Goal: Transaction & Acquisition: Purchase product/service

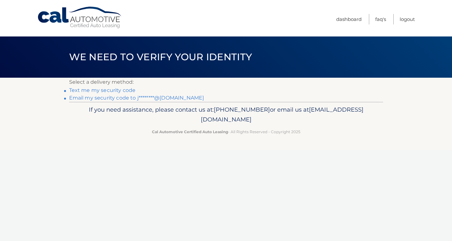
click at [119, 97] on link "Email my security code to j********@gmail.com" at bounding box center [136, 98] width 135 height 6
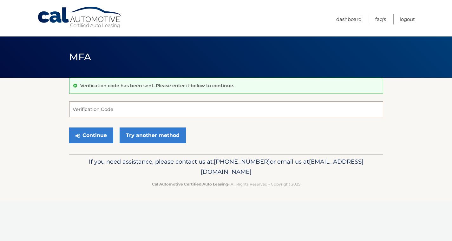
click at [205, 110] on input "Verification Code" at bounding box center [226, 110] width 314 height 16
paste input "217618"
type input "217618"
click at [98, 148] on div "Verification code has been sent. Please enter it below to continue. 217618 Veri…" at bounding box center [226, 116] width 314 height 76
click at [92, 136] on button "Continue" at bounding box center [91, 136] width 44 height 16
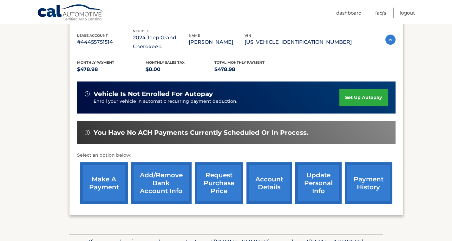
scroll to position [117, 0]
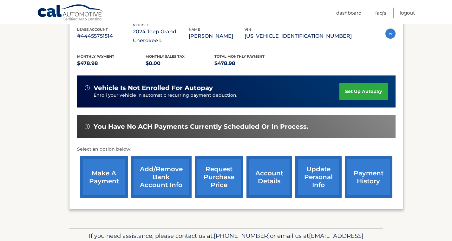
click at [121, 174] on link "make a payment" at bounding box center [104, 177] width 48 height 42
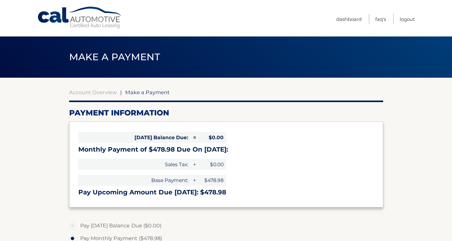
select select "M2Y2ZWRhOWQtMDg1My00Y2EzLWIzOTAtYTBkZmJmYzc1N2Ez"
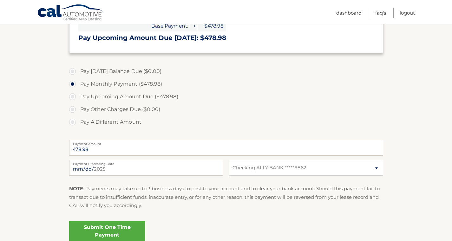
scroll to position [155, 0]
click at [128, 165] on input "2025-09-16" at bounding box center [146, 167] width 154 height 16
click at [40, 136] on section "Account Overview | Make a Payment Payment Information Today's Balance Due: = $0…" at bounding box center [226, 87] width 452 height 328
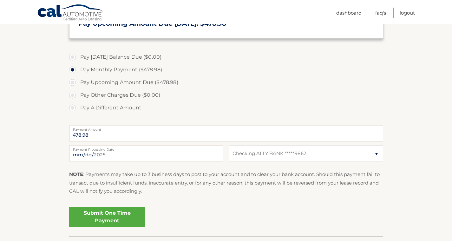
scroll to position [169, 0]
click at [114, 156] on input "2025-09-16" at bounding box center [146, 153] width 154 height 16
type input "2025-09-29"
click at [98, 217] on link "Submit One Time Payment" at bounding box center [107, 216] width 76 height 20
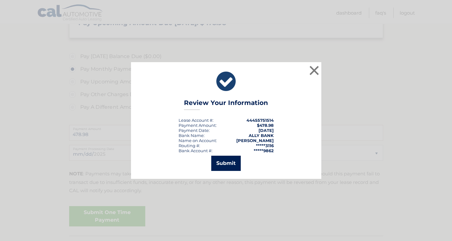
click at [224, 162] on button "Submit" at bounding box center [226, 163] width 30 height 15
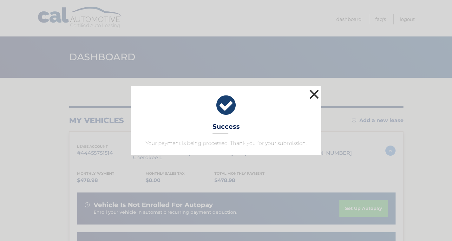
click at [315, 95] on button "×" at bounding box center [314, 94] width 13 height 13
